Goal: Information Seeking & Learning: Learn about a topic

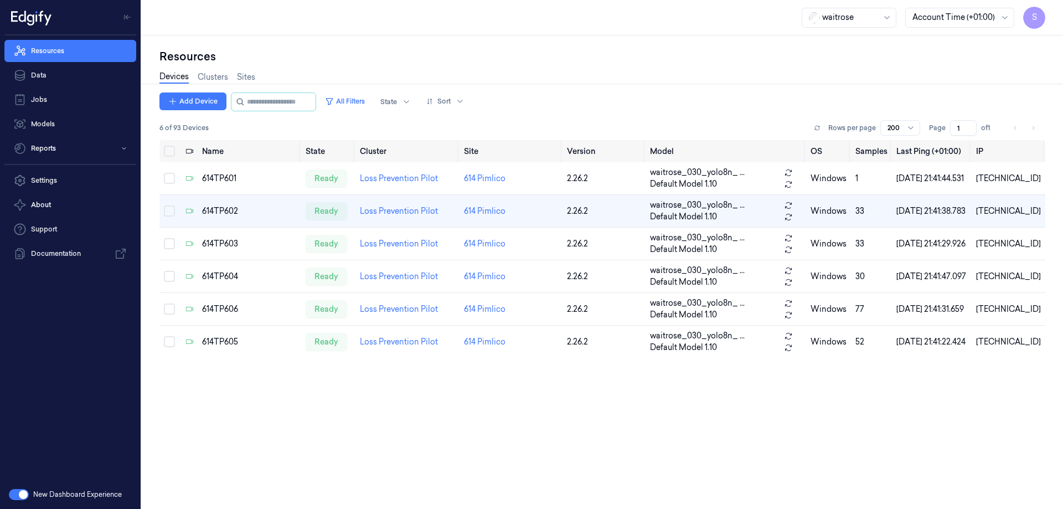
click at [15, 494] on button "button" at bounding box center [19, 494] width 20 height 11
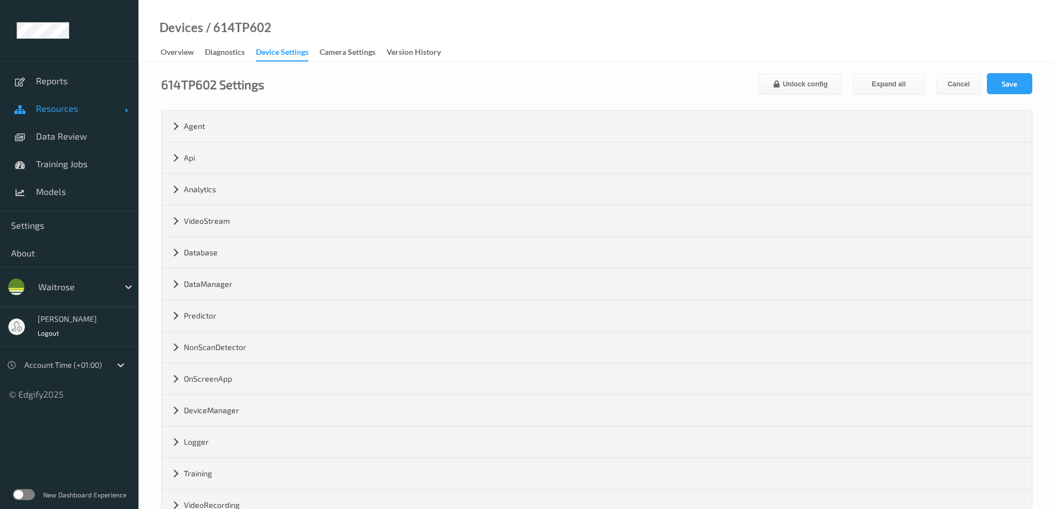
click at [60, 102] on link "Resources" at bounding box center [69, 109] width 138 height 28
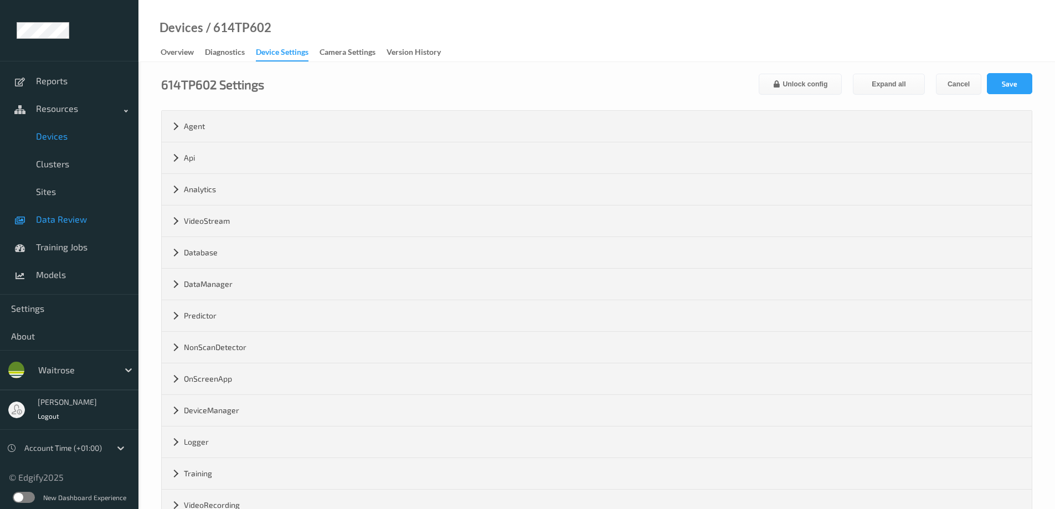
click at [51, 213] on link "Data Review" at bounding box center [69, 219] width 138 height 28
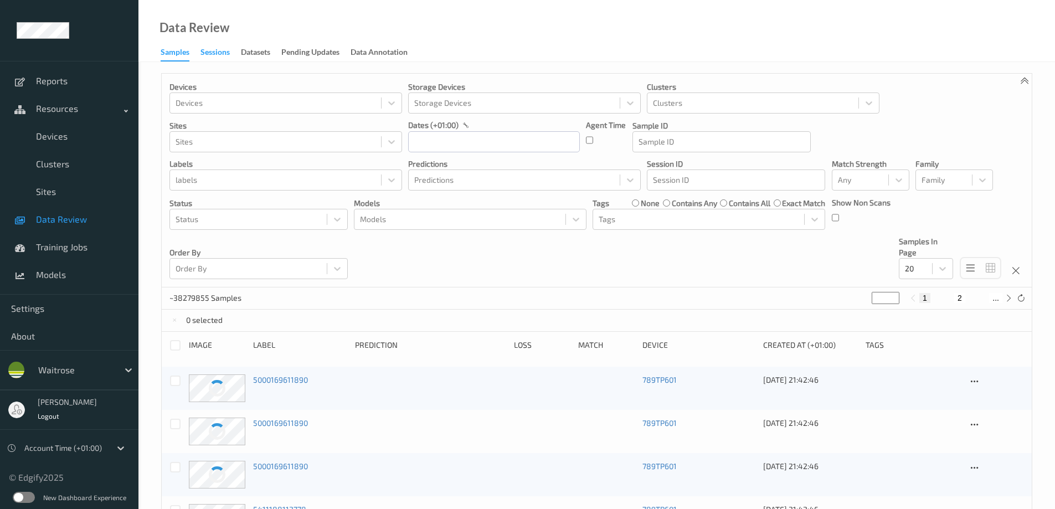
click at [216, 48] on div "Sessions" at bounding box center [214, 54] width 29 height 14
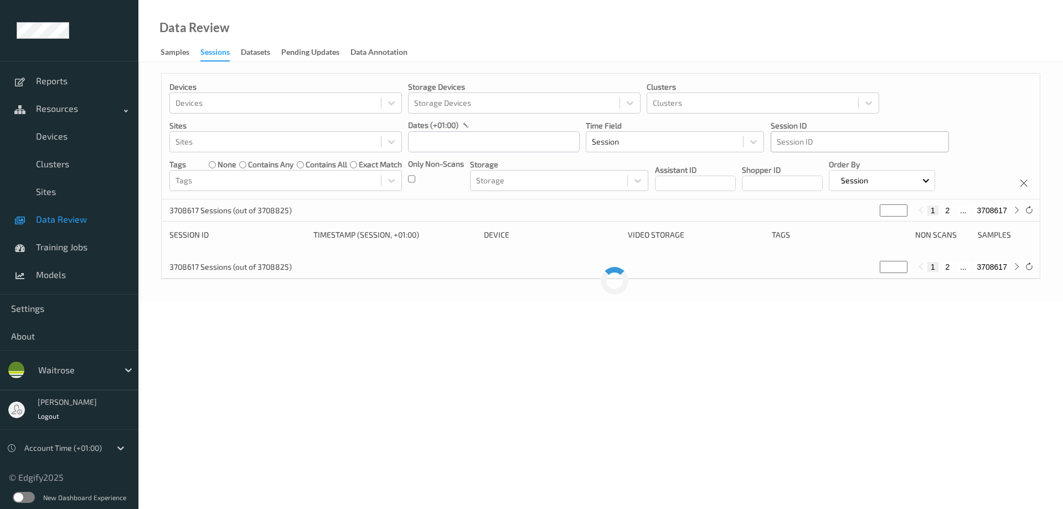
click at [814, 143] on div at bounding box center [860, 141] width 166 height 13
drag, startPoint x: 813, startPoint y: 143, endPoint x: 787, endPoint y: 137, distance: 27.4
click at [787, 137] on div at bounding box center [860, 141] width 166 height 13
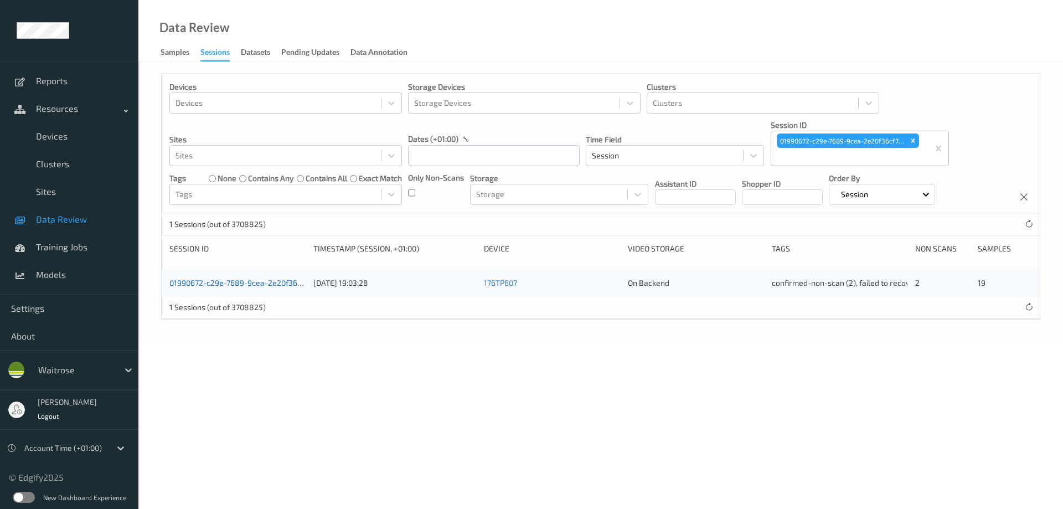
click at [204, 283] on link "01990672-c29e-7689-9cea-2e20f36cf705" at bounding box center [242, 282] width 147 height 9
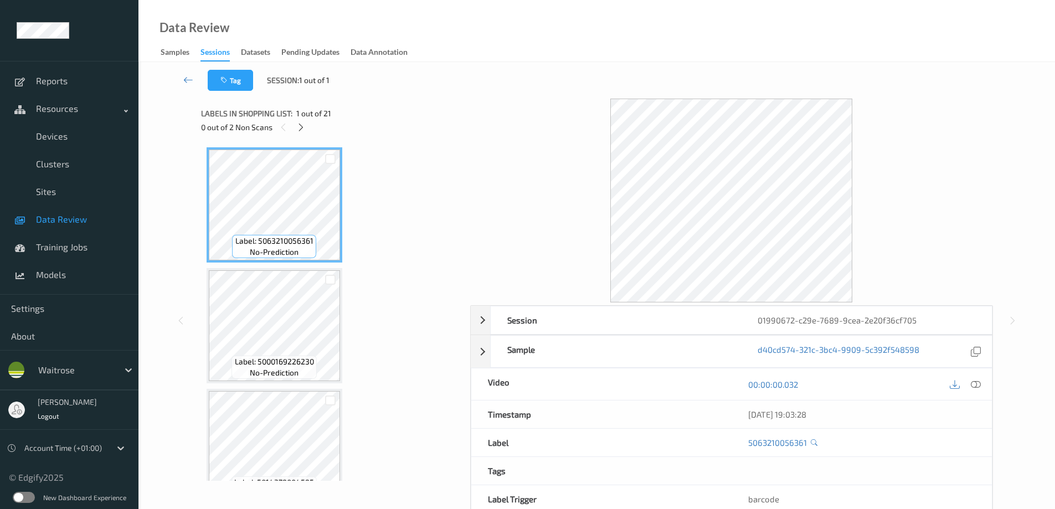
click at [978, 386] on icon at bounding box center [975, 384] width 10 height 10
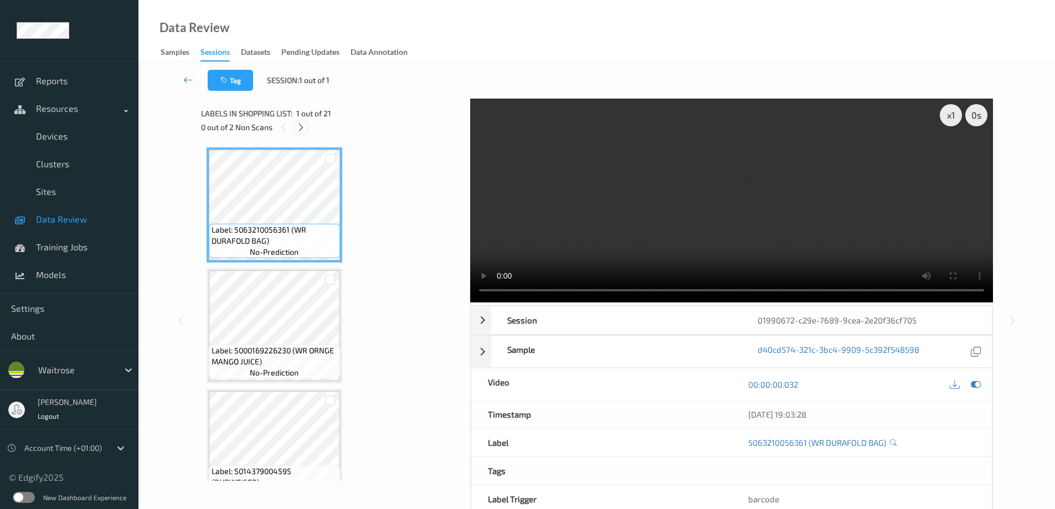
click at [298, 127] on icon at bounding box center [300, 127] width 9 height 10
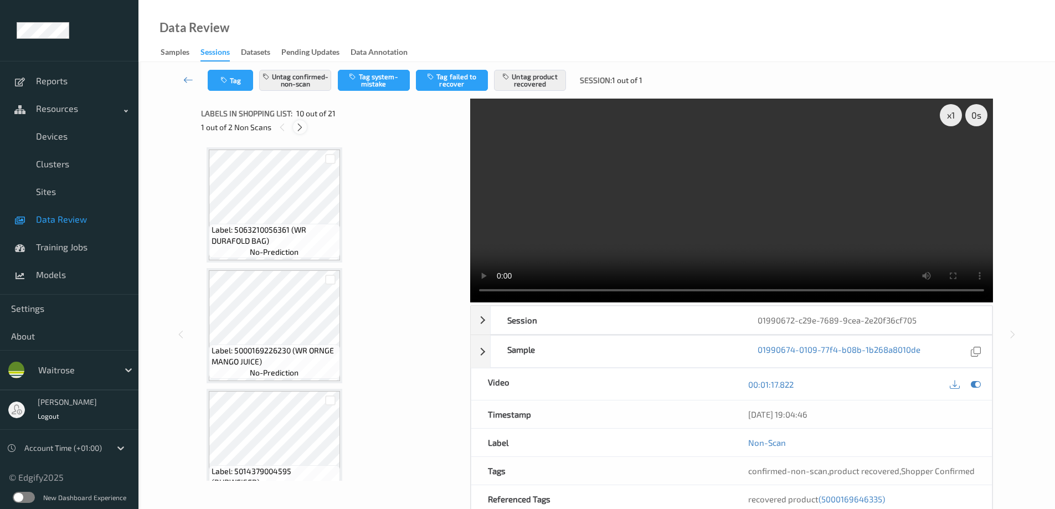
scroll to position [971, 0]
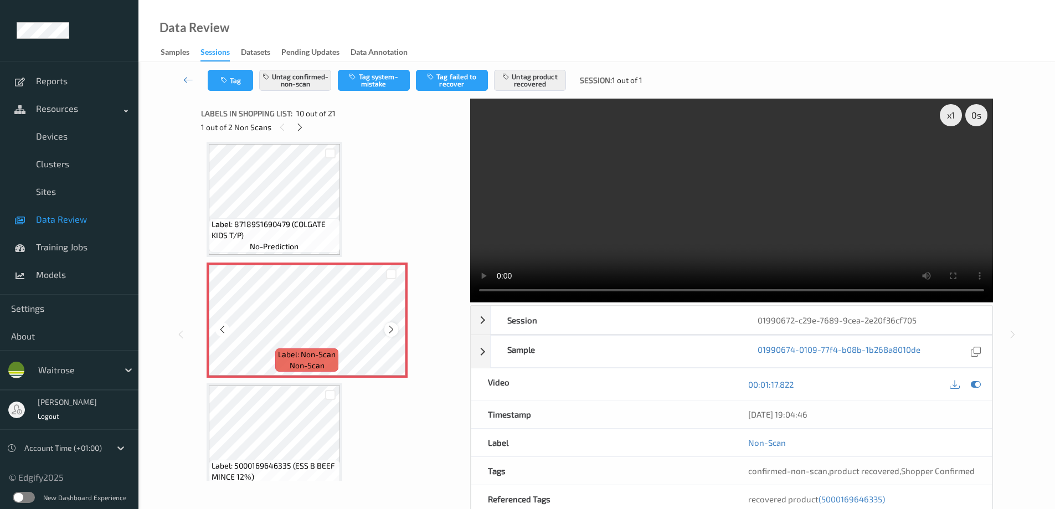
click at [386, 327] on icon at bounding box center [390, 329] width 9 height 10
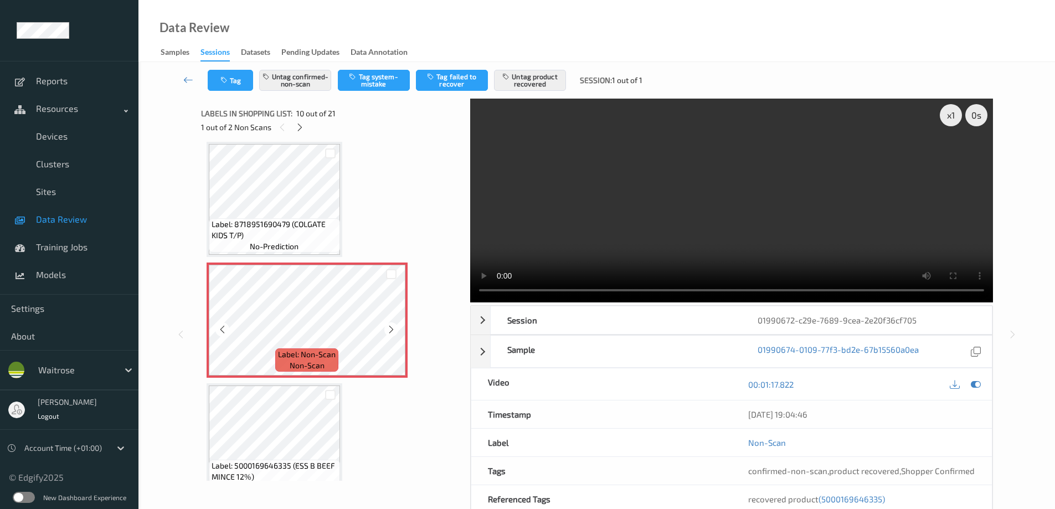
click at [386, 327] on icon at bounding box center [390, 329] width 9 height 10
click at [301, 128] on icon at bounding box center [299, 127] width 9 height 10
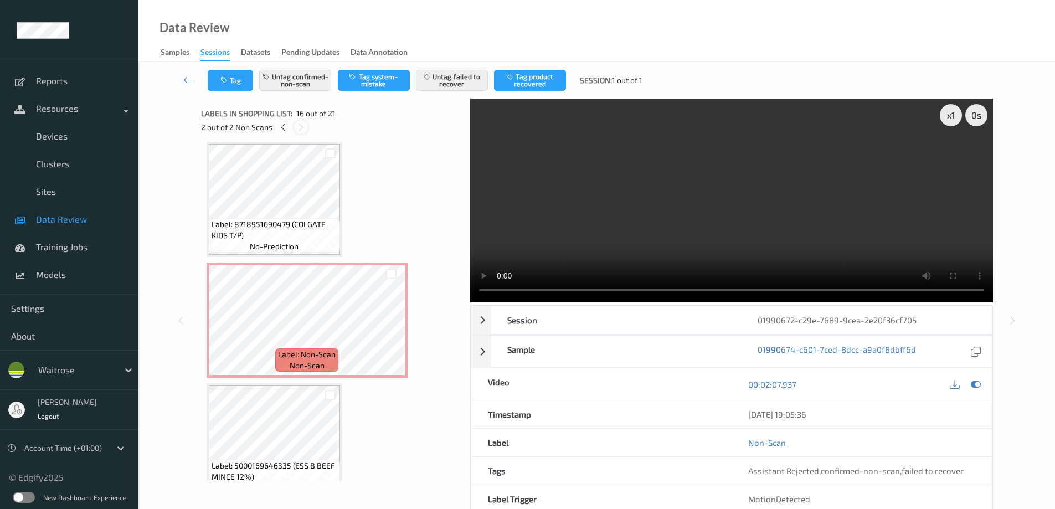
scroll to position [1695, 0]
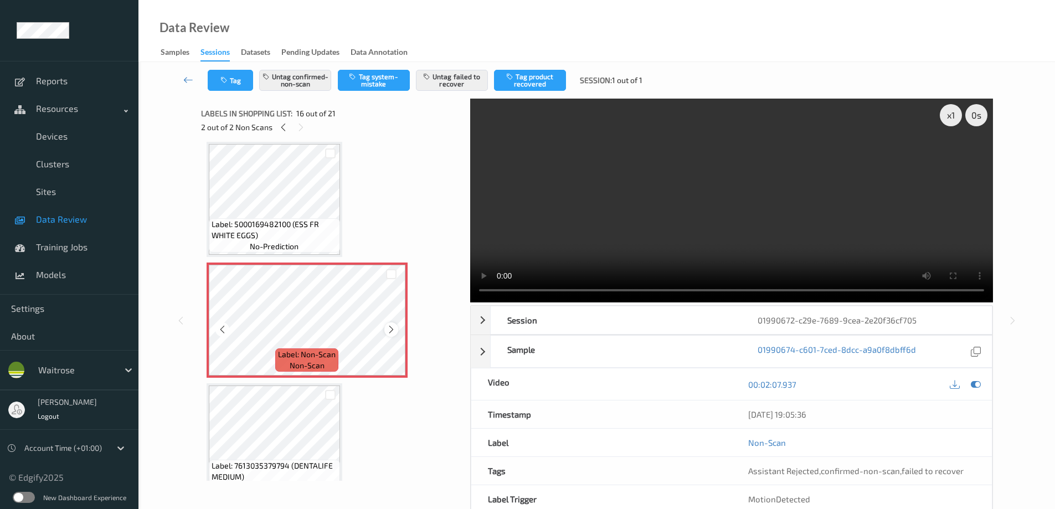
click at [396, 332] on div at bounding box center [391, 329] width 14 height 14
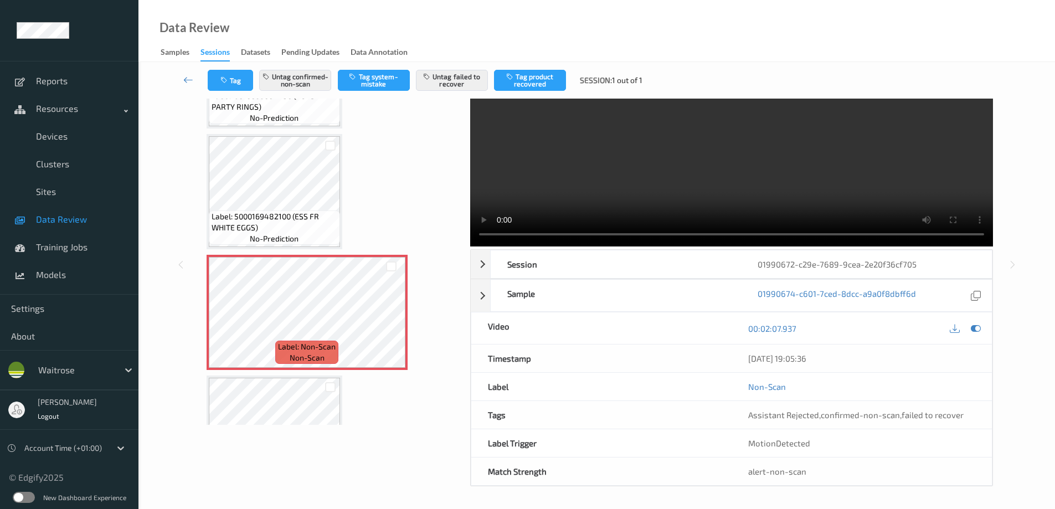
scroll to position [1648, 0]
click at [386, 322] on icon at bounding box center [390, 321] width 9 height 10
click at [386, 321] on icon at bounding box center [390, 321] width 9 height 10
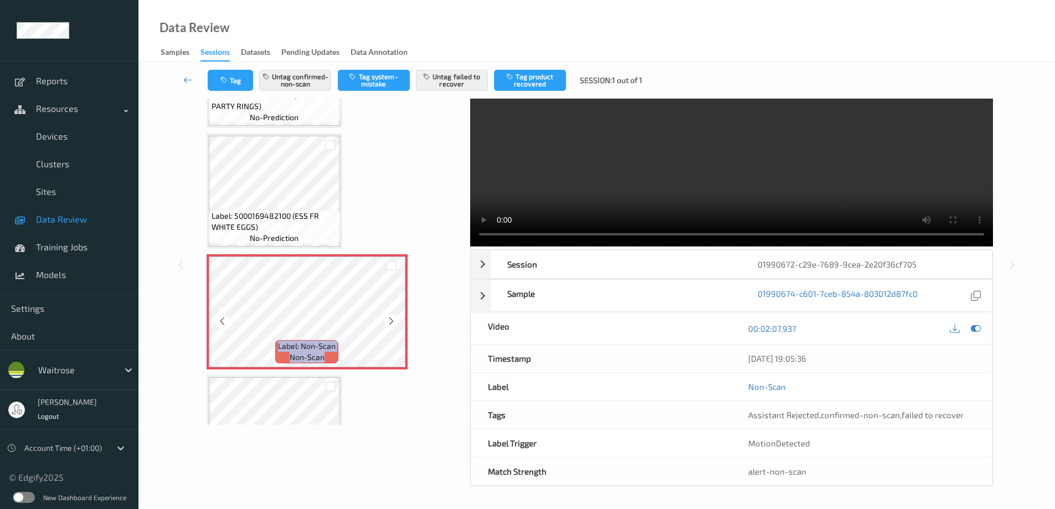
click at [386, 321] on icon at bounding box center [390, 321] width 9 height 10
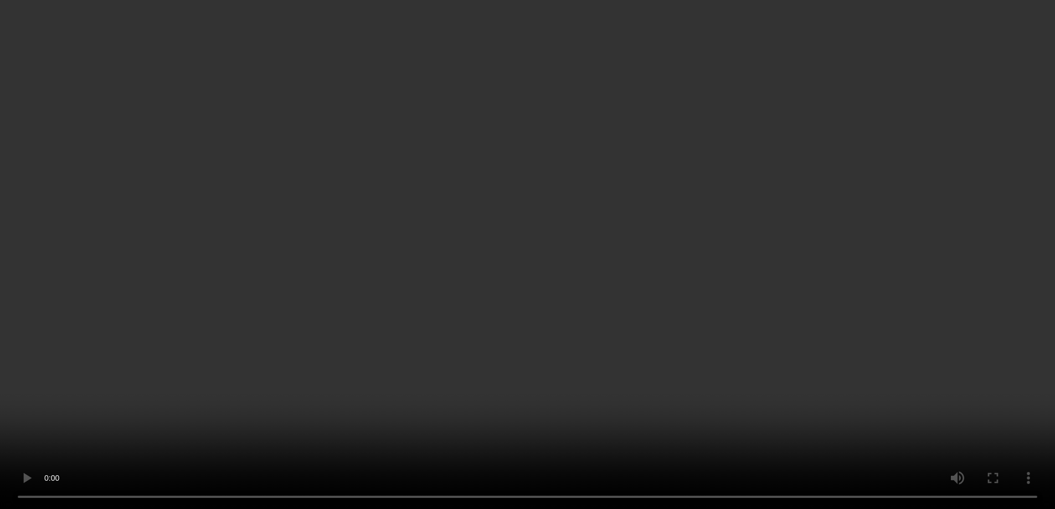
scroll to position [1814, 0]
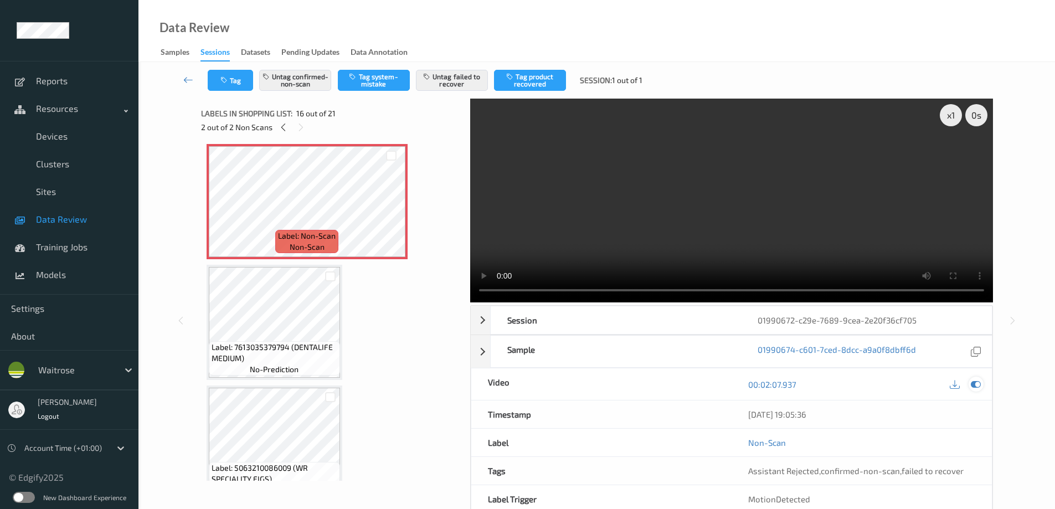
click at [973, 386] on icon at bounding box center [975, 384] width 10 height 10
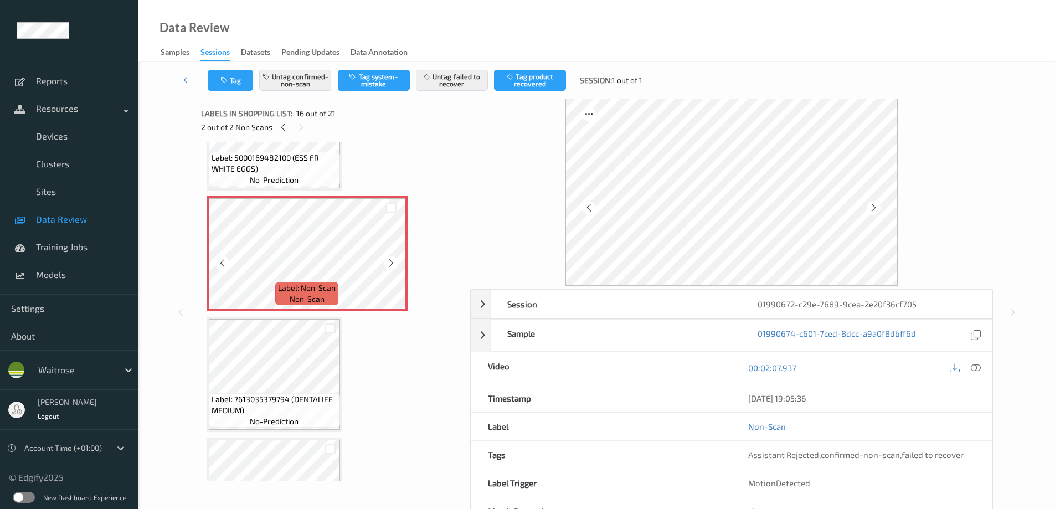
scroll to position [1703, 0]
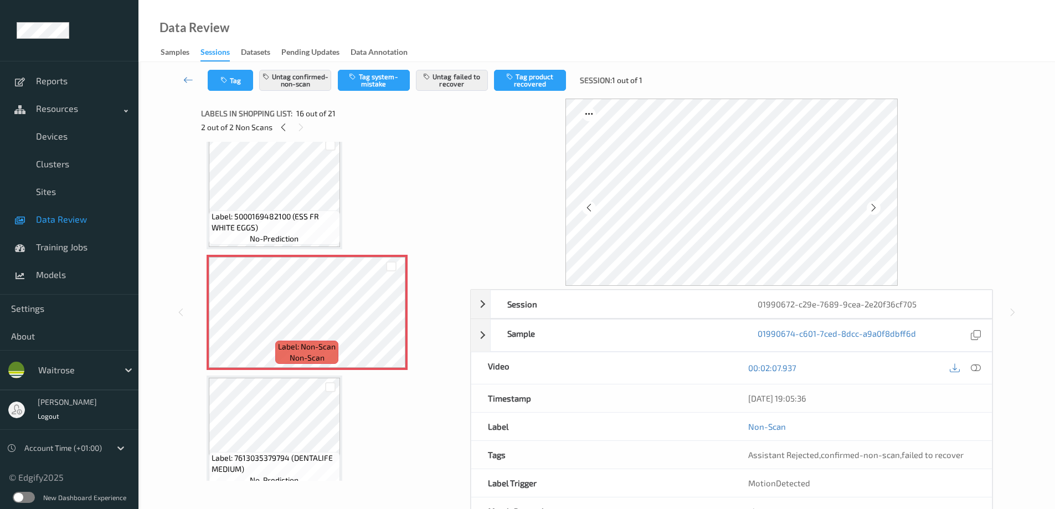
click at [296, 217] on span "Label: 5000169482100 (ESS FR WHITE EGGS)" at bounding box center [274, 222] width 126 height 22
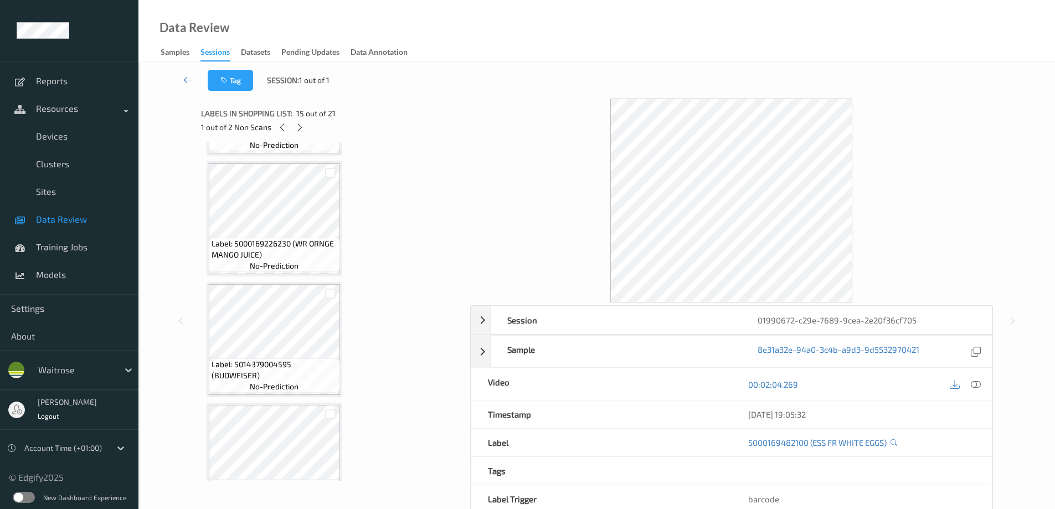
scroll to position [0, 0]
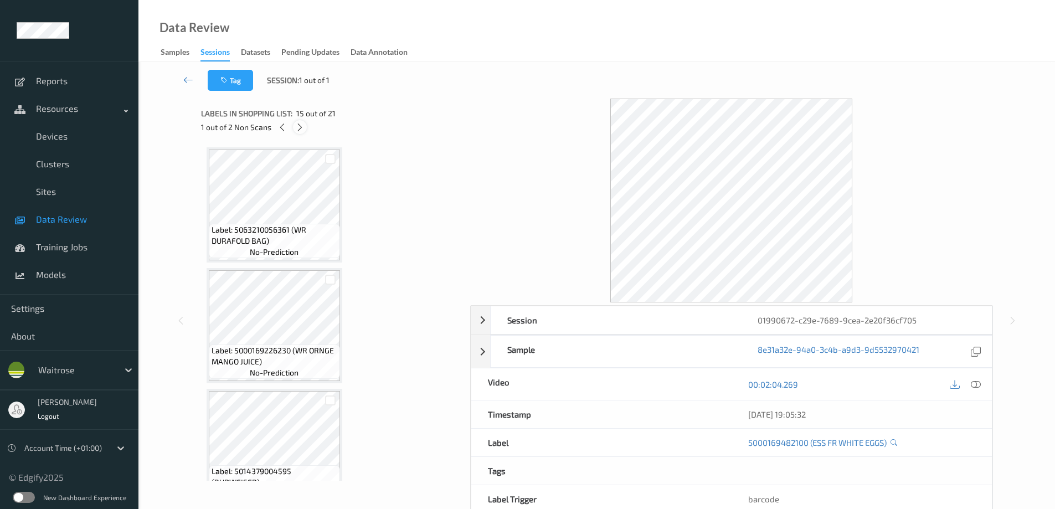
click at [298, 123] on icon at bounding box center [299, 127] width 9 height 10
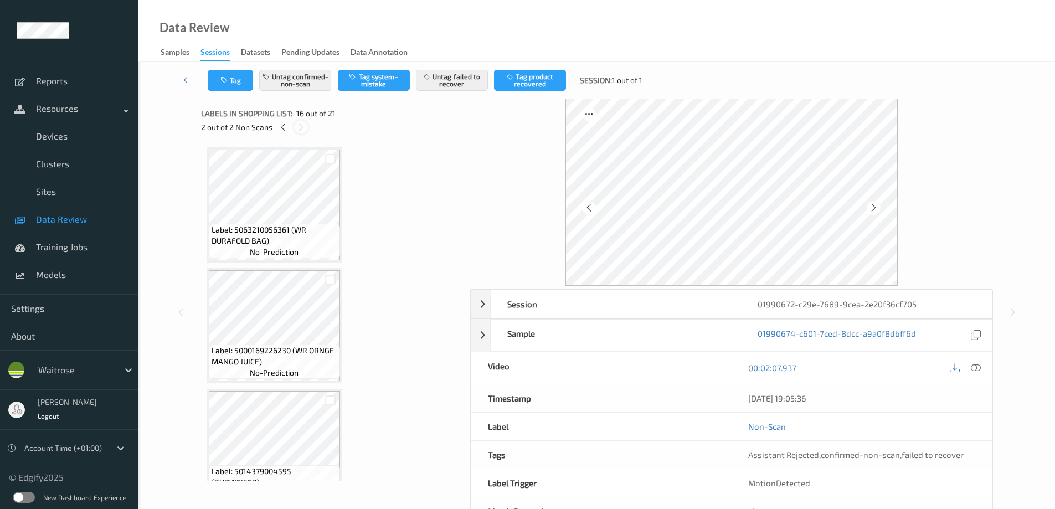
scroll to position [1695, 0]
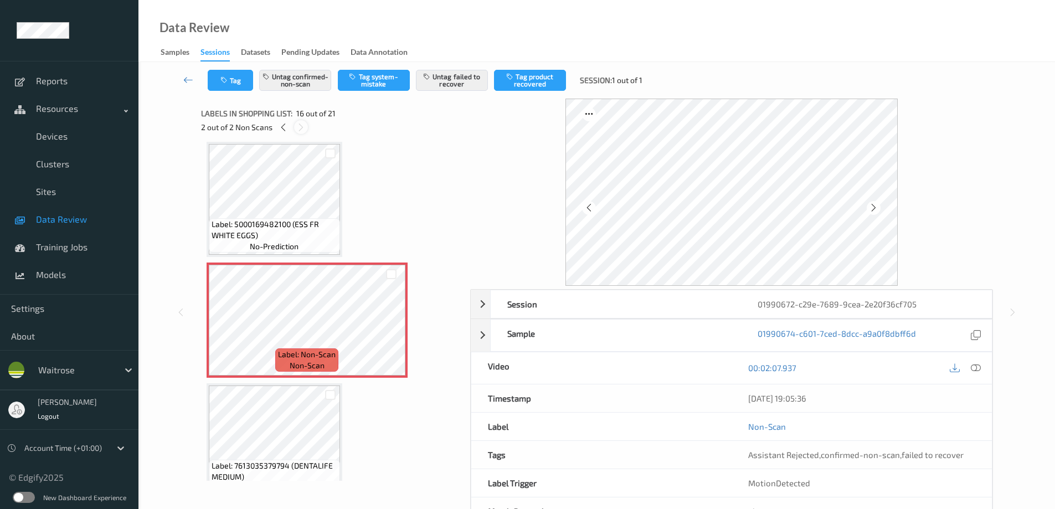
click at [298, 123] on icon at bounding box center [300, 127] width 9 height 10
click at [278, 130] on icon at bounding box center [282, 127] width 9 height 10
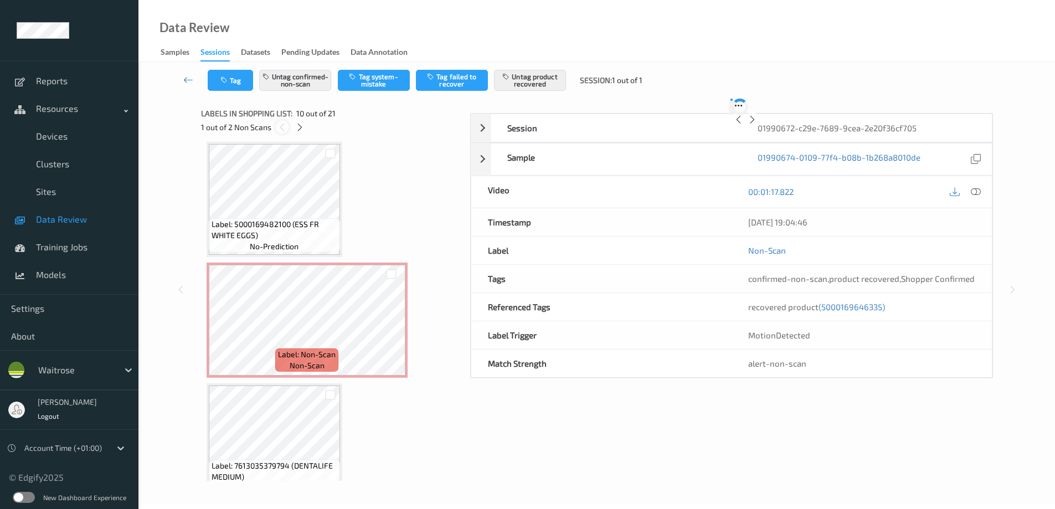
scroll to position [971, 0]
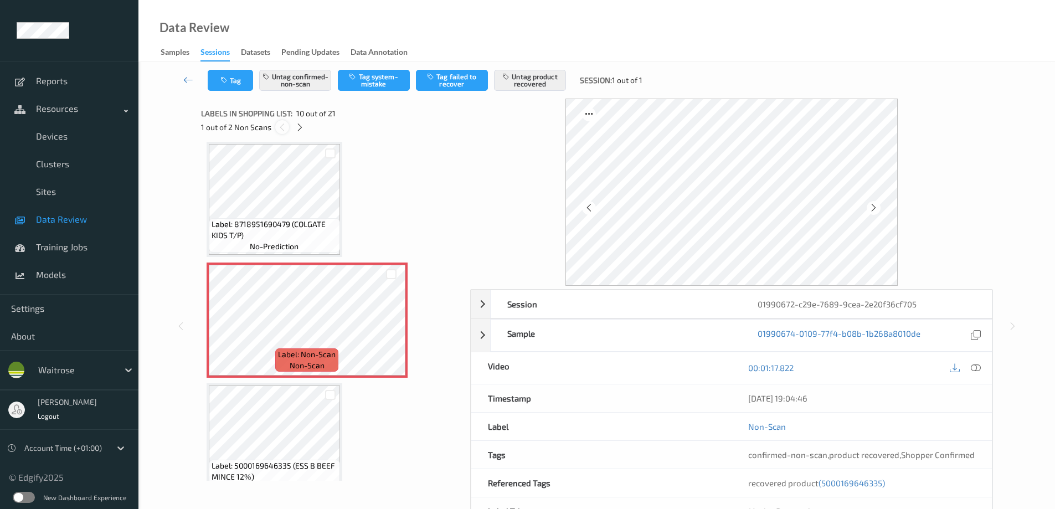
click at [283, 128] on icon at bounding box center [281, 127] width 9 height 10
click at [297, 128] on icon at bounding box center [299, 127] width 9 height 10
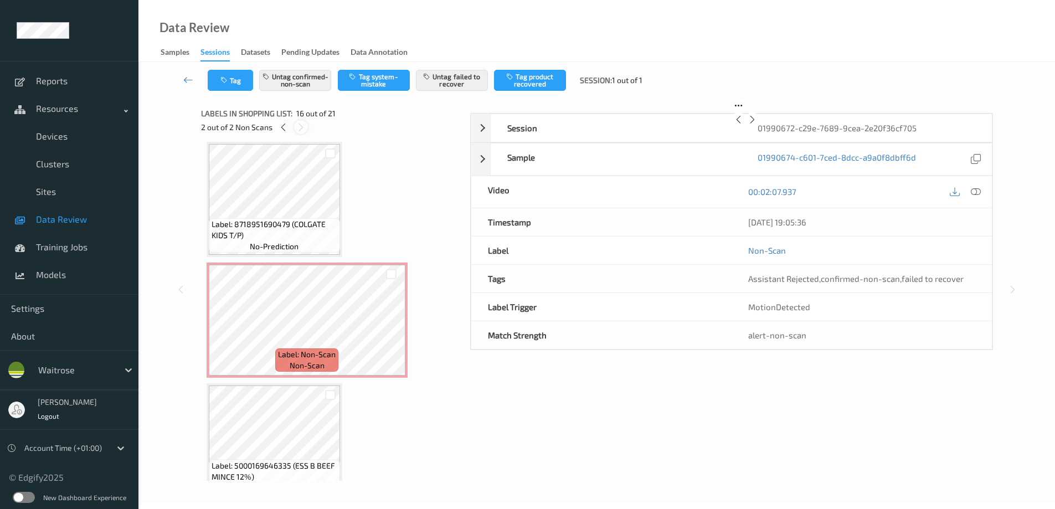
scroll to position [1695, 0]
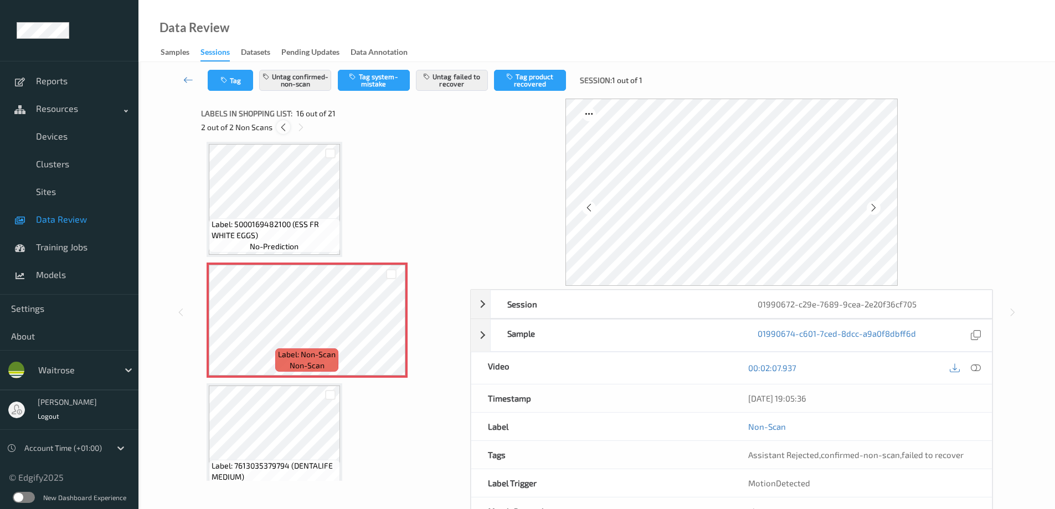
click at [286, 131] on icon at bounding box center [282, 127] width 9 height 10
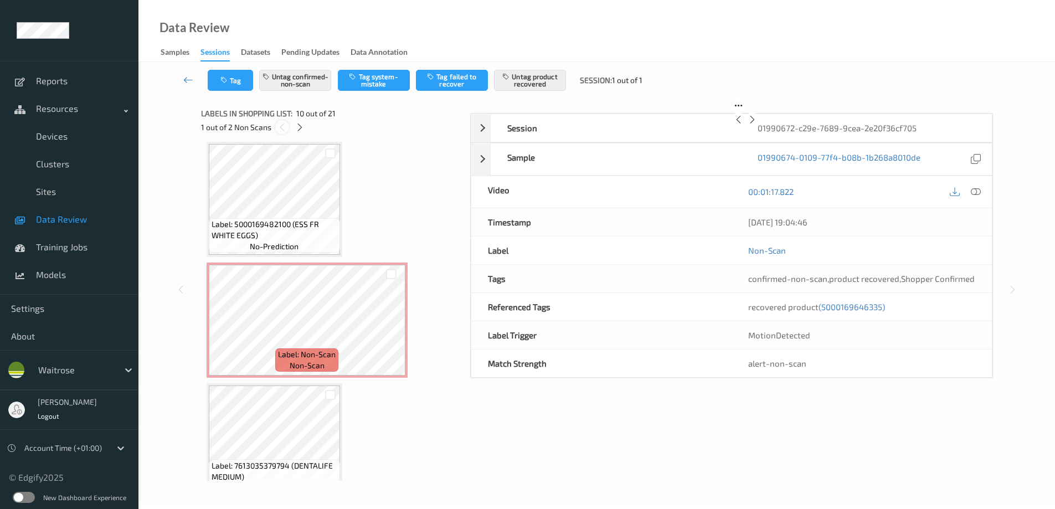
scroll to position [971, 0]
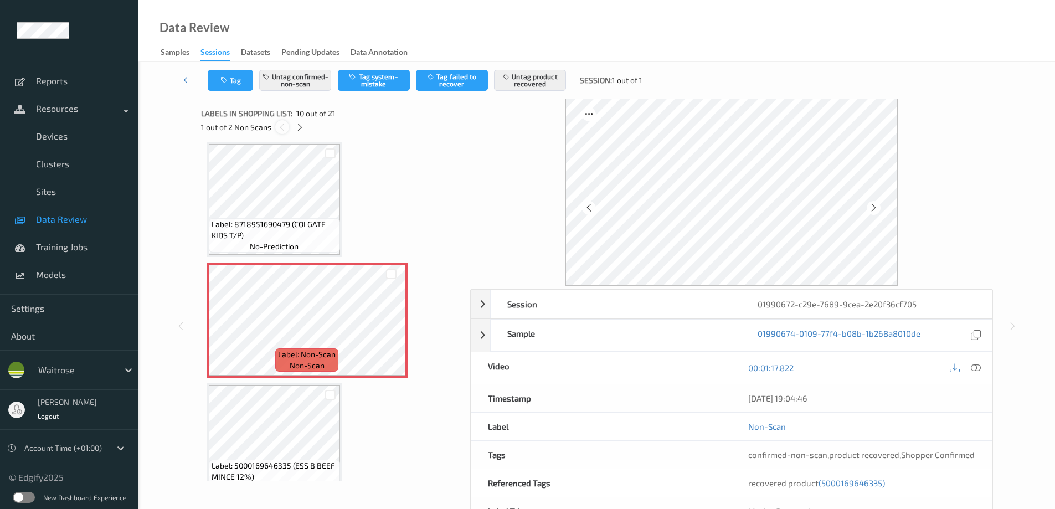
click at [286, 131] on icon at bounding box center [281, 127] width 9 height 10
click at [296, 128] on icon at bounding box center [299, 127] width 9 height 10
click at [296, 128] on icon at bounding box center [300, 127] width 9 height 10
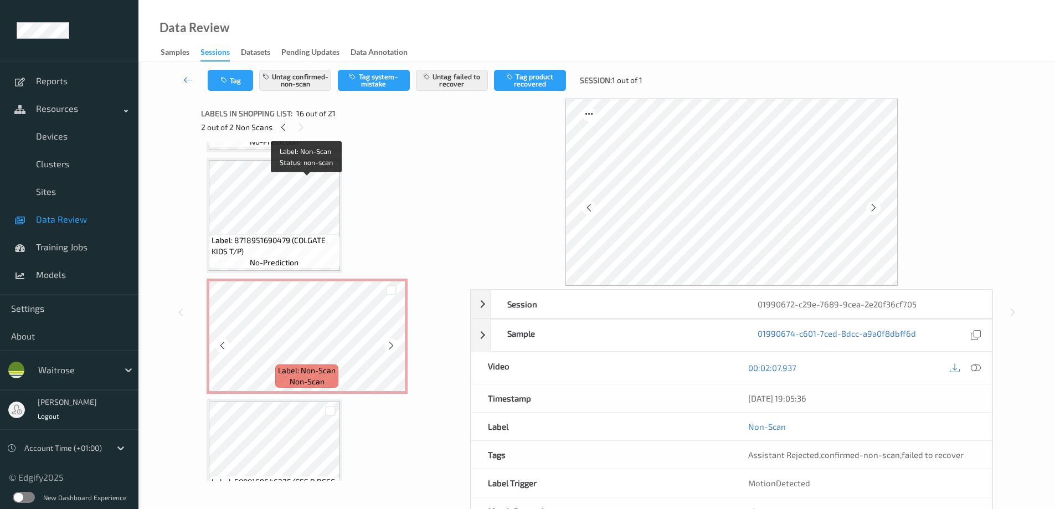
scroll to position [865, 0]
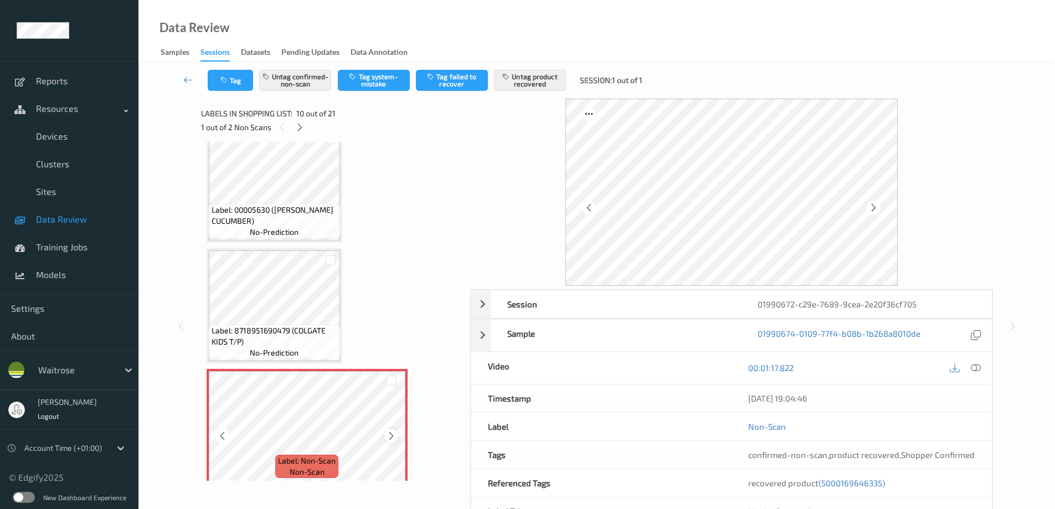
click at [393, 435] on icon at bounding box center [390, 436] width 9 height 10
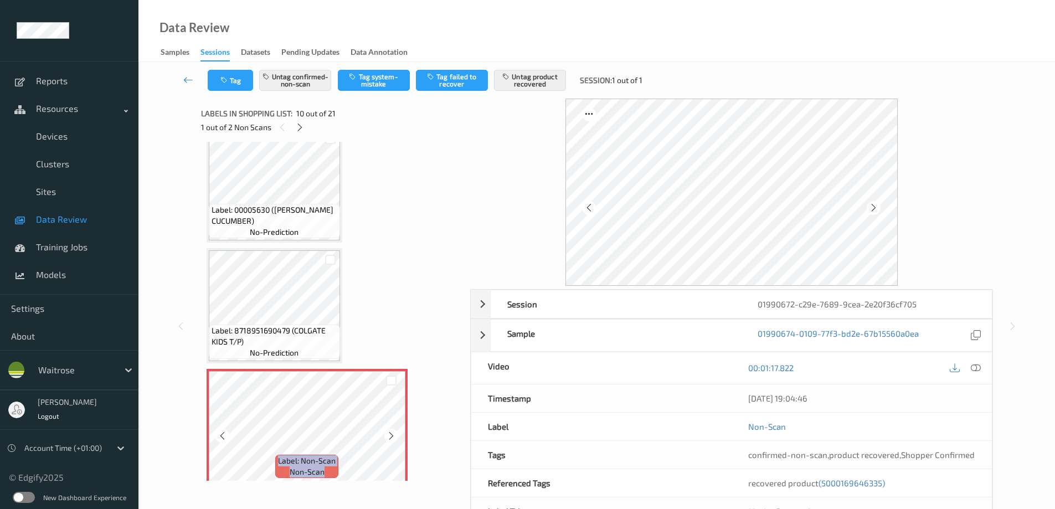
click at [393, 435] on icon at bounding box center [390, 436] width 9 height 10
click at [299, 127] on icon at bounding box center [299, 127] width 9 height 10
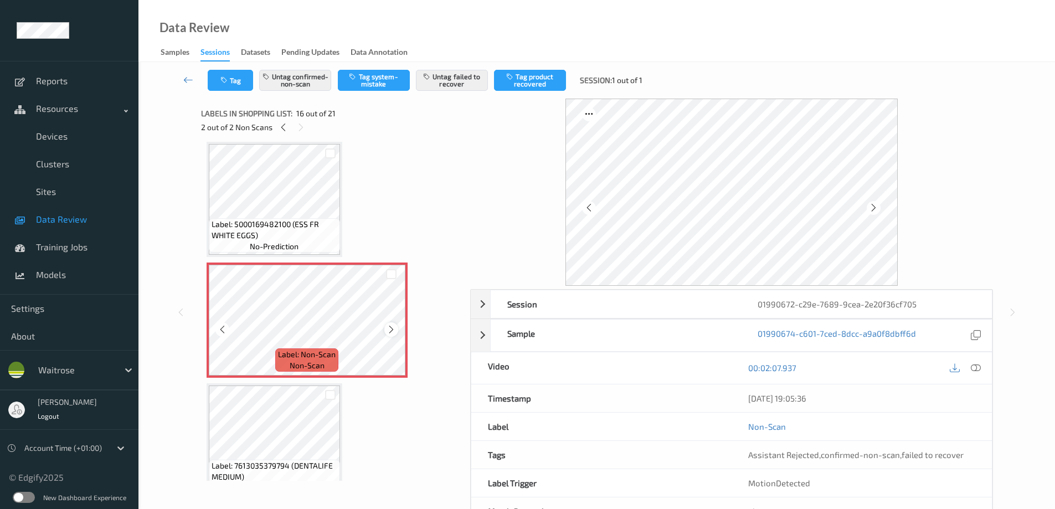
click at [389, 327] on icon at bounding box center [390, 329] width 9 height 10
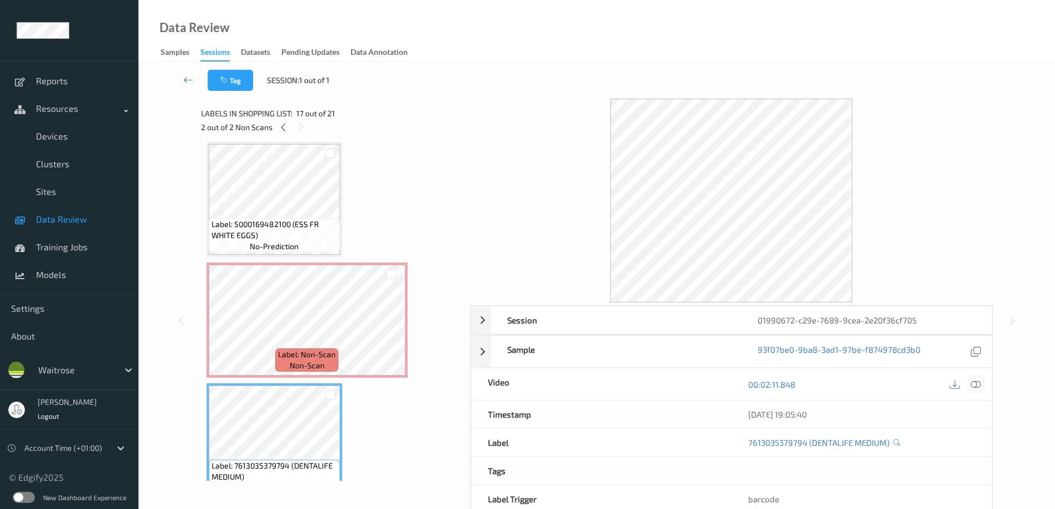
click at [980, 384] on icon at bounding box center [975, 384] width 10 height 10
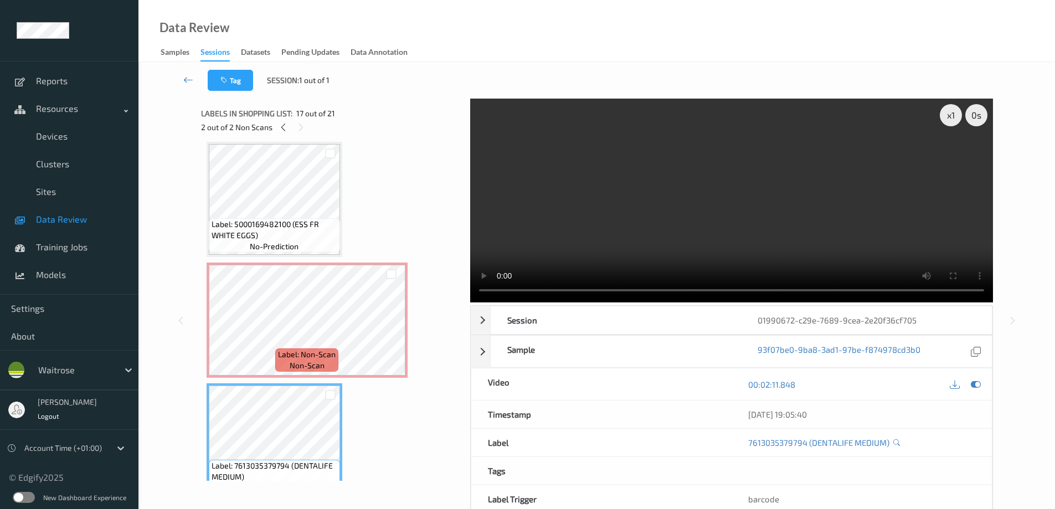
scroll to position [1750, 0]
